Goal: Find specific fact: Find specific page/section

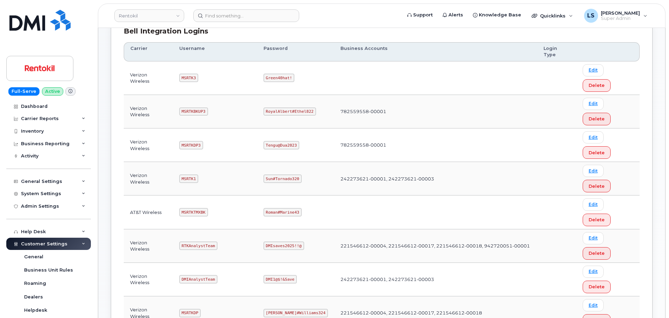
scroll to position [140, 0]
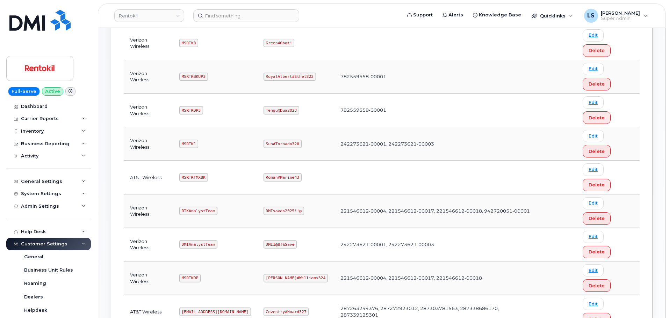
click at [288, 308] on code "Coventry#Hoard327" at bounding box center [286, 312] width 45 height 8
click at [287, 308] on code "Coventry#Hoard327" at bounding box center [286, 312] width 45 height 8
copy code "Coventry#Hoard327"
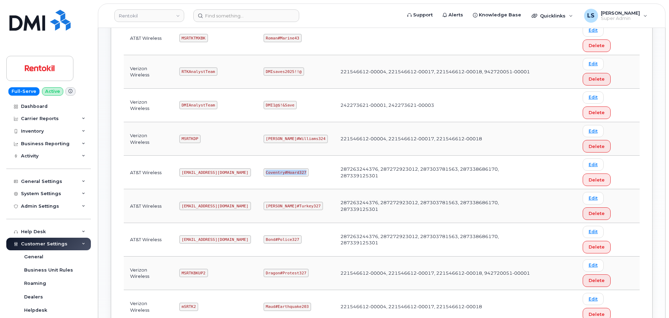
scroll to position [280, 0]
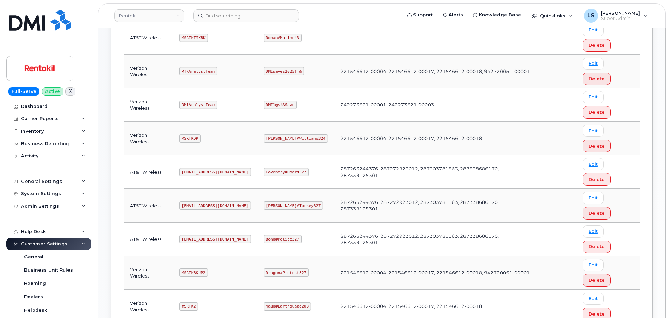
copy code "Butte#Tariffs43"
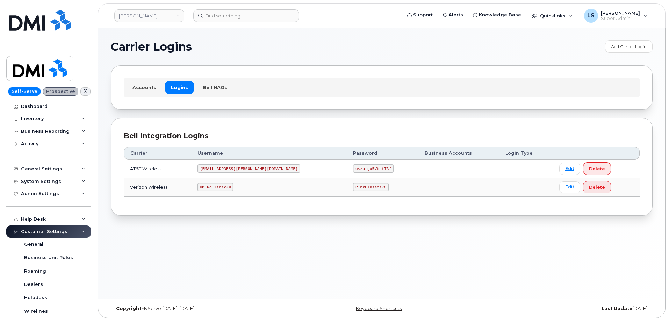
click at [353, 187] on code "P!nkGlasses78" at bounding box center [371, 187] width 36 height 8
click at [353, 186] on code "P!nkGlasses78" at bounding box center [371, 187] width 36 height 8
copy code "P!nkGlasses78"
